Goal: Find specific page/section: Find specific page/section

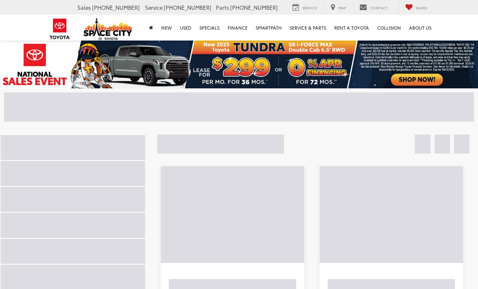
click at [368, 136] on div at bounding box center [312, 144] width 332 height 38
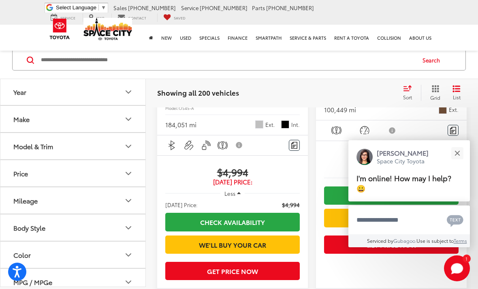
scroll to position [655, 0]
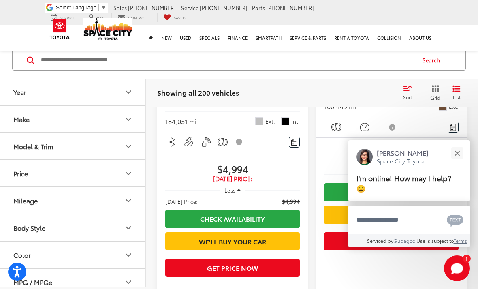
click at [460, 162] on button "Close" at bounding box center [456, 152] width 17 height 17
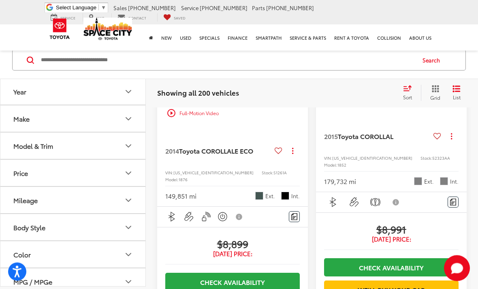
scroll to position [2310, 0]
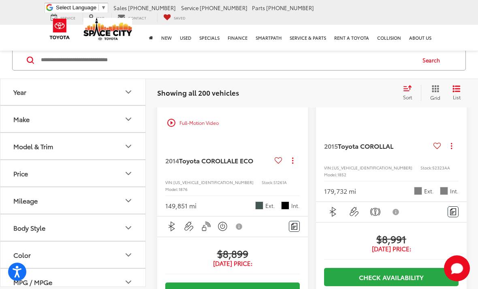
click at [199, 66] on input "Search by Make, Model, or Keyword" at bounding box center [227, 59] width 374 height 19
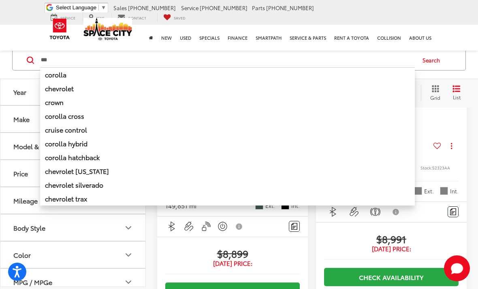
type input "***"
click at [423, 66] on button "Search" at bounding box center [433, 60] width 37 height 20
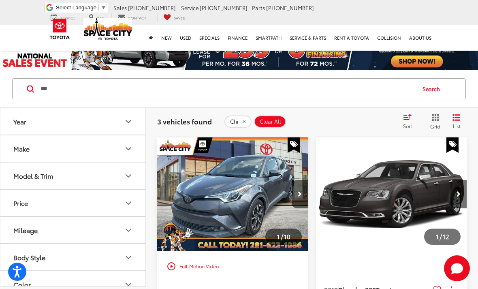
scroll to position [16, 0]
